Goal: Check status

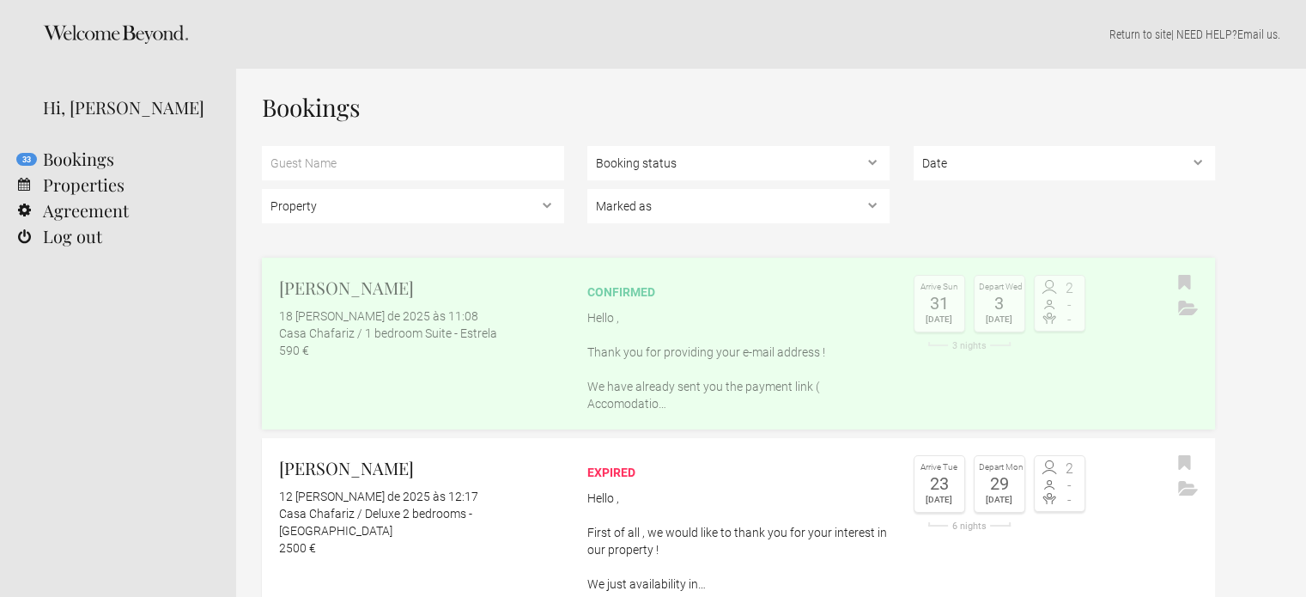
click at [692, 317] on p "Hello , Thank you for providing your e-mail address ! We have already sent you …" at bounding box center [738, 360] width 302 height 103
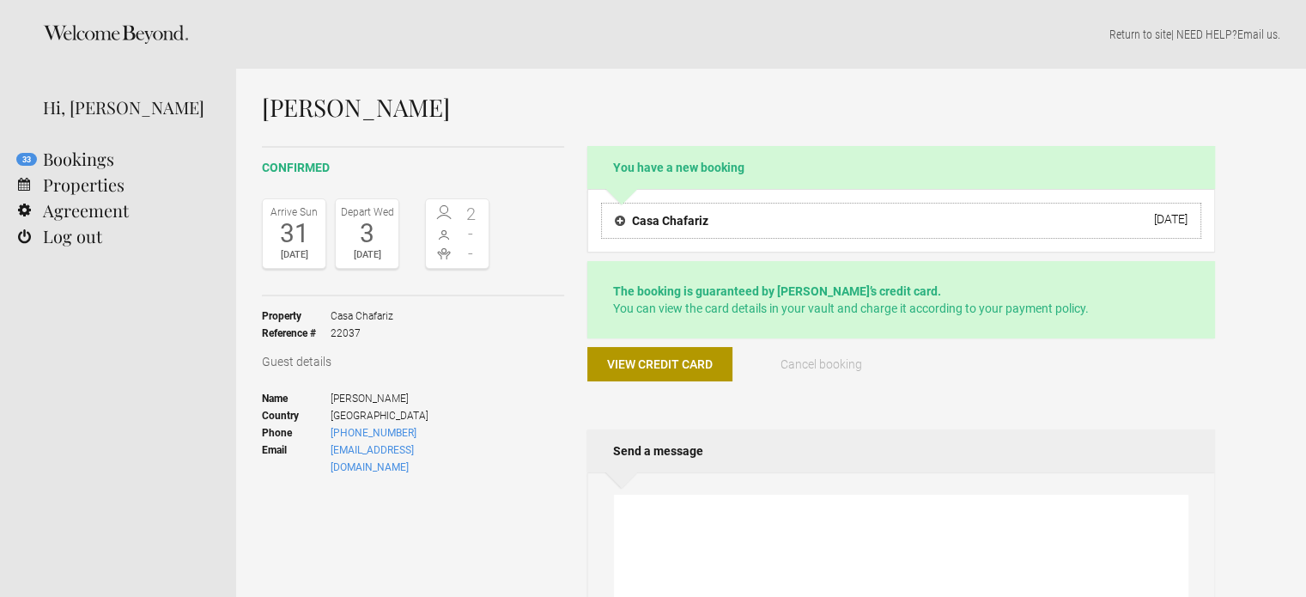
click at [619, 222] on h4 "Casa Chafariz" at bounding box center [662, 220] width 94 height 17
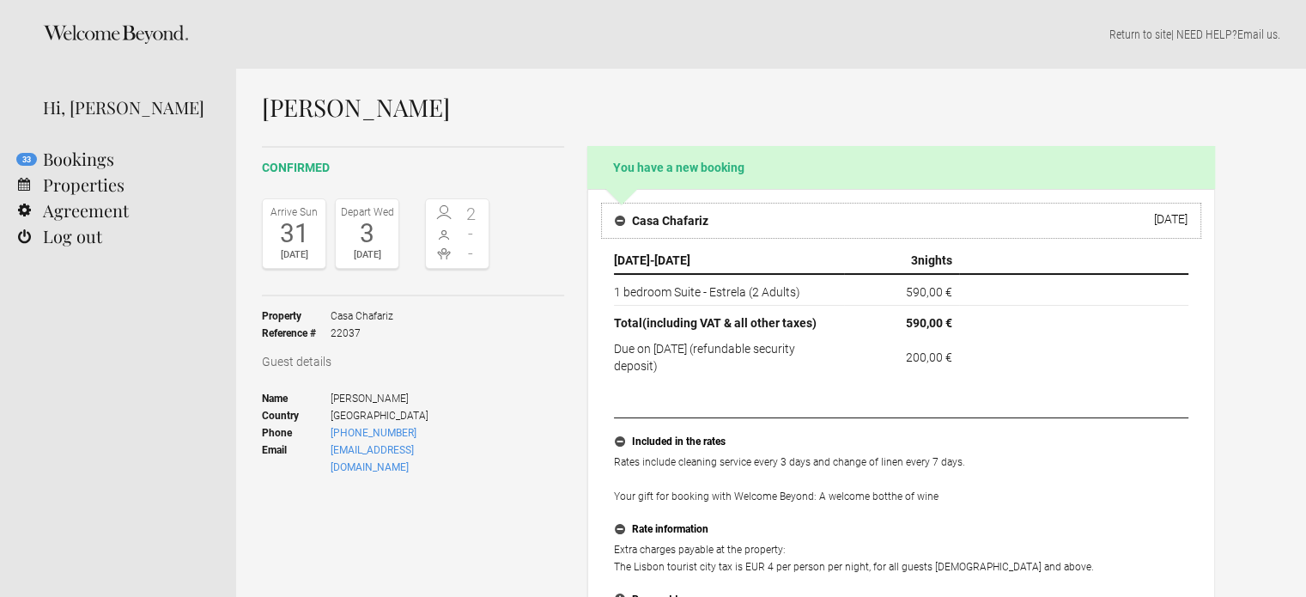
click at [619, 222] on h4 "Casa Chafariz" at bounding box center [662, 220] width 94 height 17
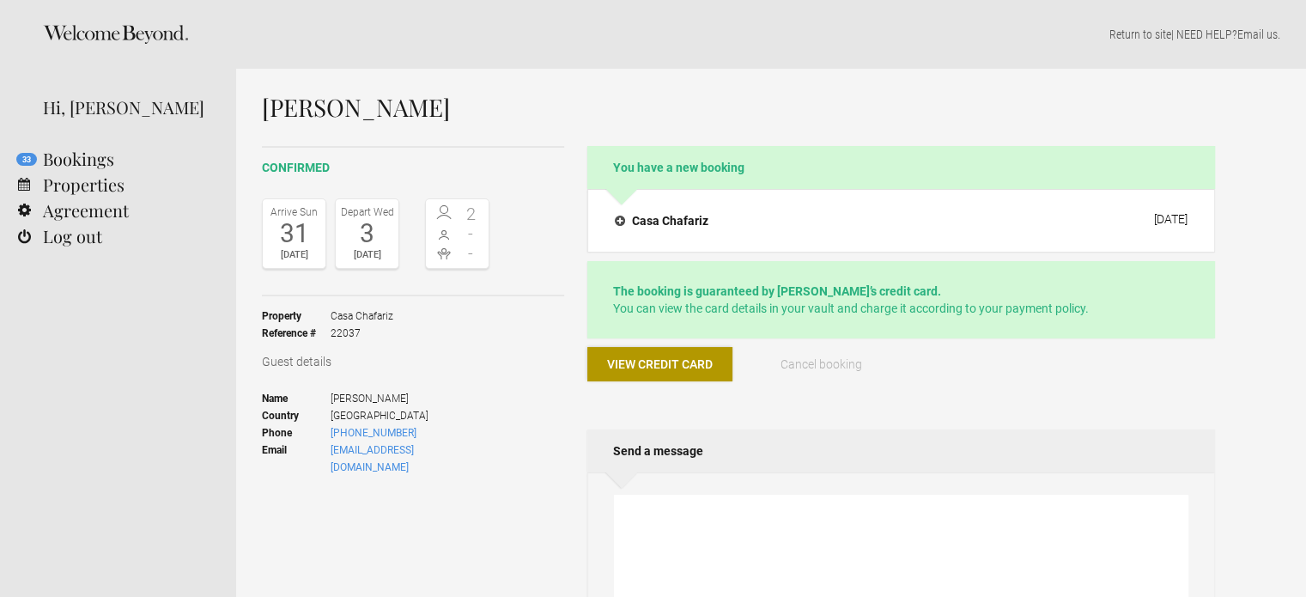
click at [646, 363] on span "View credit card" at bounding box center [660, 364] width 106 height 14
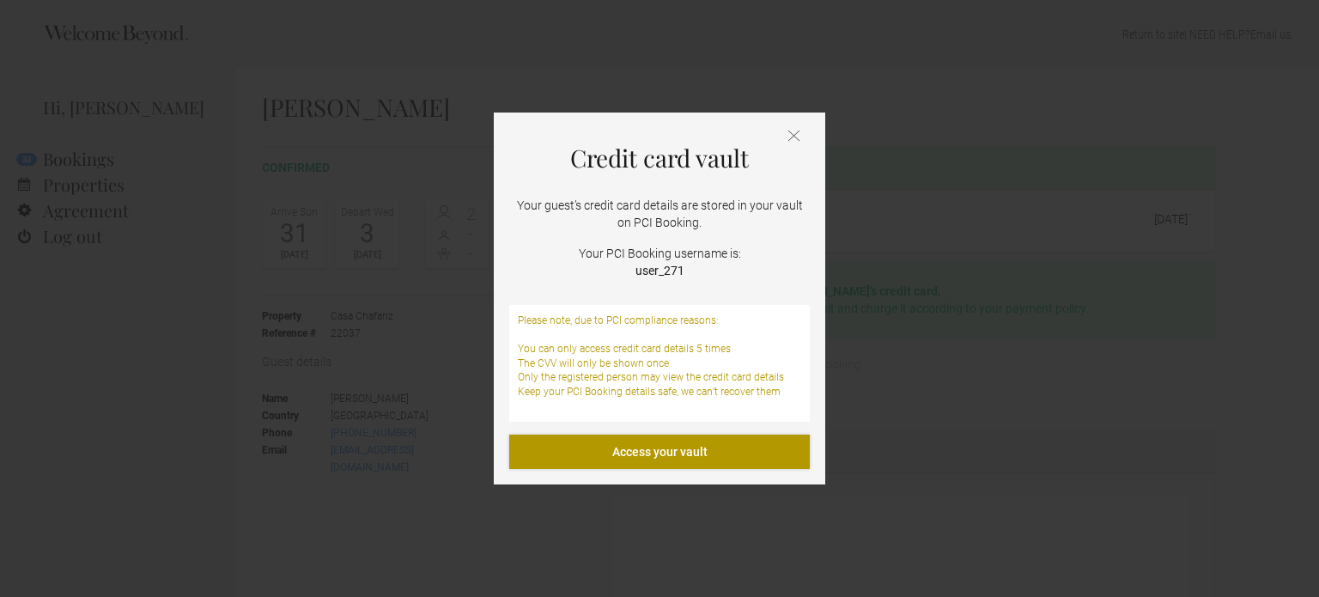
click at [656, 447] on link "Access your vault" at bounding box center [659, 452] width 301 height 34
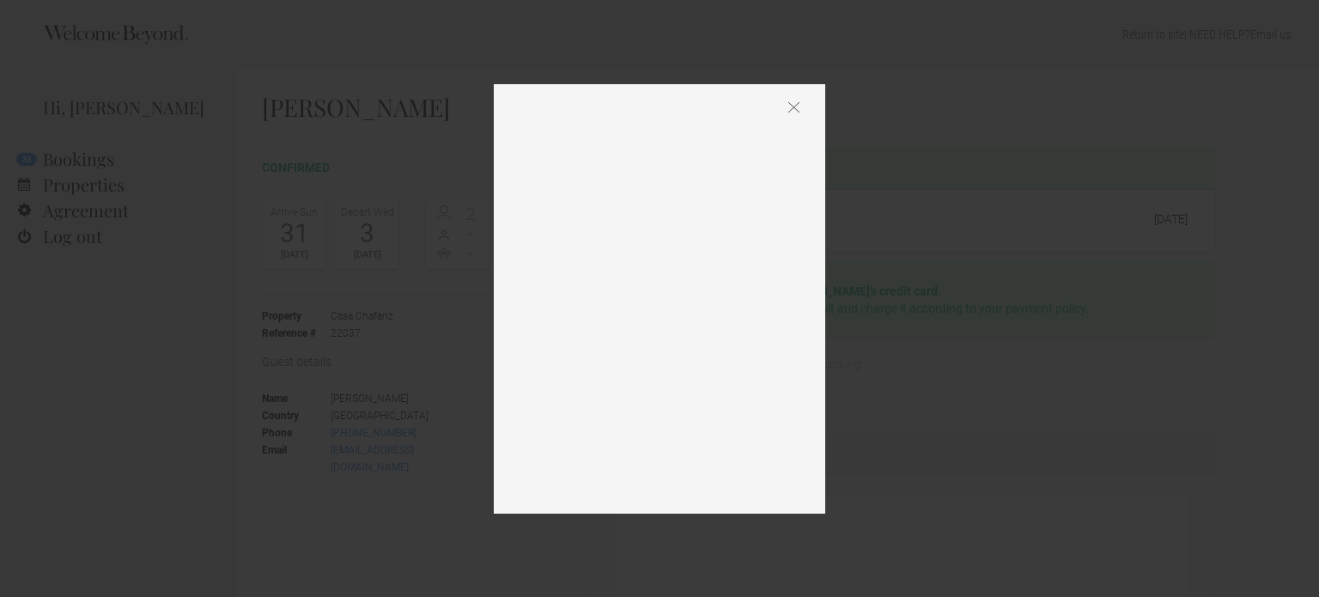
click at [797, 109] on img at bounding box center [793, 107] width 11 height 12
